Goal: Complete application form

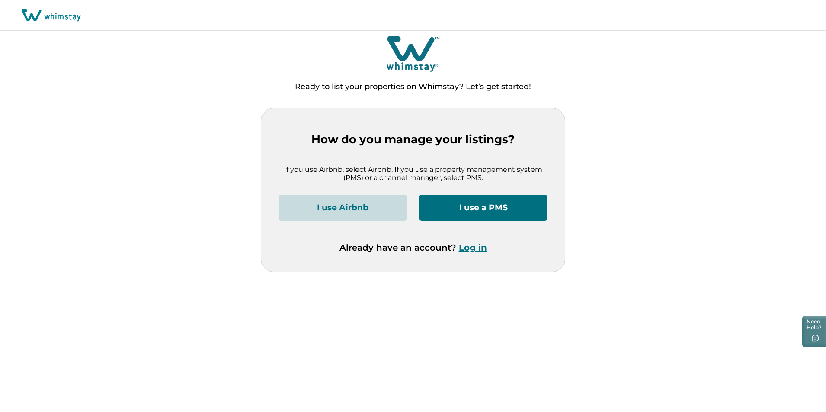
click at [503, 210] on button "I use a PMS" at bounding box center [483, 208] width 128 height 26
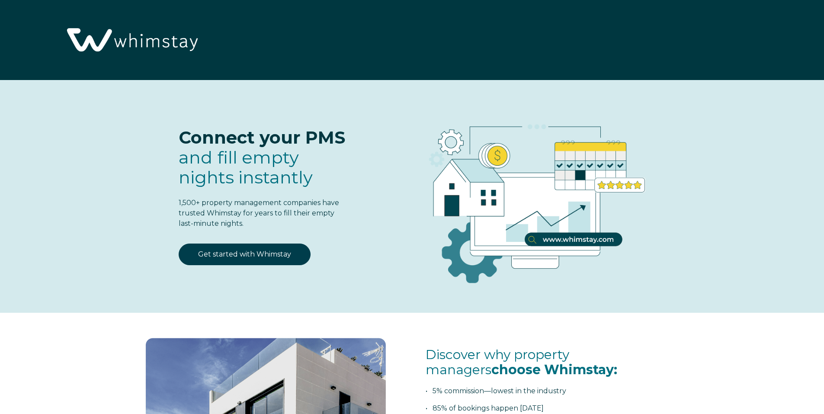
select select "US"
select select "Standard"
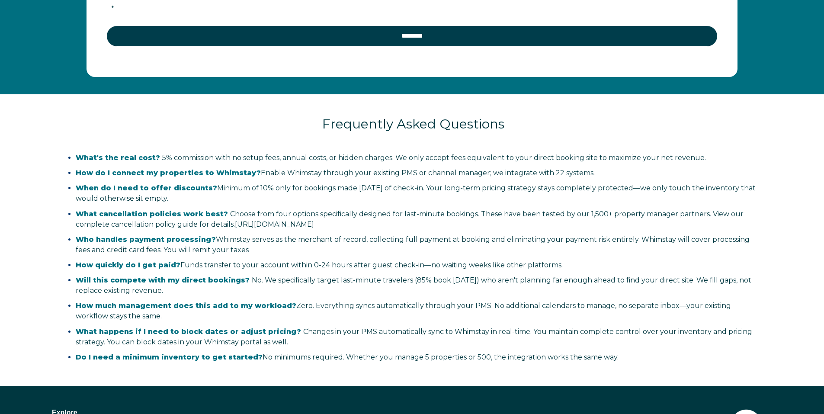
scroll to position [1774, 0]
